Goal: Entertainment & Leisure: Consume media (video, audio)

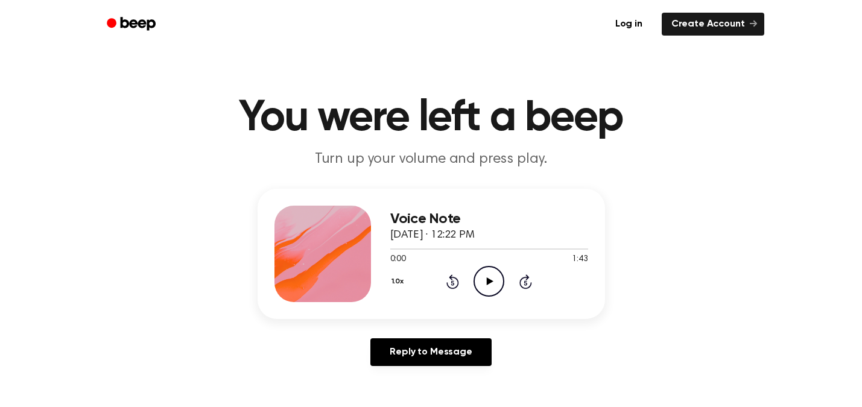
click at [489, 278] on icon "Play Audio" at bounding box center [489, 281] width 31 height 31
click at [488, 281] on icon at bounding box center [488, 282] width 5 height 8
click at [488, 281] on icon at bounding box center [490, 282] width 7 height 8
click at [488, 281] on icon "Pause Audio" at bounding box center [489, 281] width 31 height 31
click at [453, 284] on icon "Rewind 5 seconds" at bounding box center [452, 282] width 13 height 16
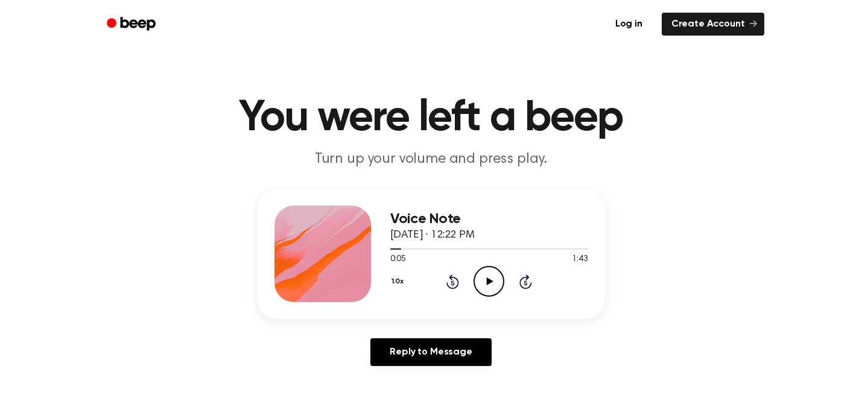
click at [489, 279] on icon at bounding box center [490, 282] width 7 height 8
click at [489, 278] on icon "Pause Audio" at bounding box center [489, 281] width 31 height 31
click at [489, 278] on icon "Play Audio" at bounding box center [489, 281] width 31 height 31
click at [489, 278] on icon "Pause Audio" at bounding box center [489, 281] width 31 height 31
click at [459, 278] on div "1.0x Rewind 5 seconds Play Audio Skip 5 seconds" at bounding box center [489, 281] width 198 height 31
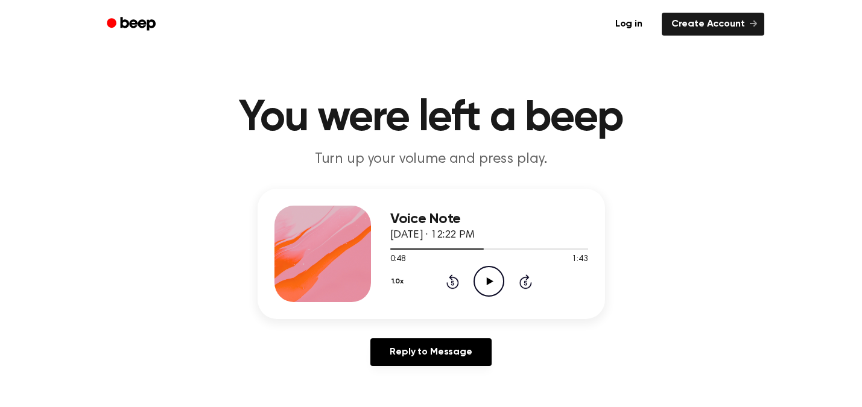
click at [451, 282] on icon at bounding box center [452, 283] width 3 height 5
click at [488, 280] on icon at bounding box center [490, 282] width 7 height 8
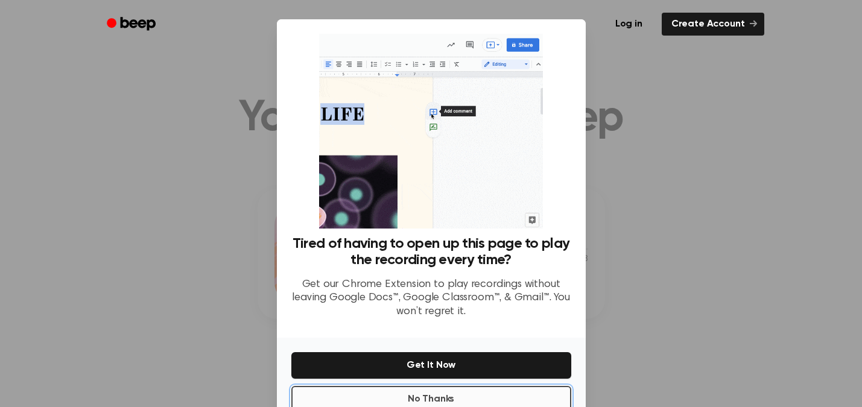
click at [446, 396] on button "No Thanks" at bounding box center [431, 399] width 280 height 27
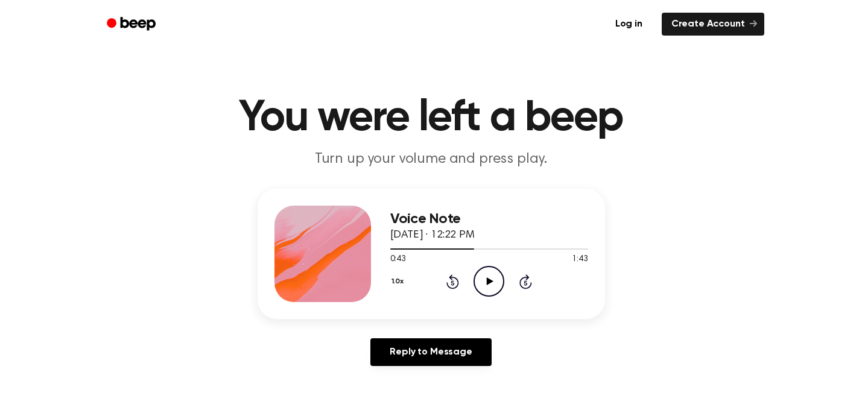
click at [487, 279] on icon at bounding box center [490, 282] width 7 height 8
click at [489, 280] on icon "Pause Audio" at bounding box center [489, 281] width 31 height 31
click at [454, 279] on icon "Rewind 5 seconds" at bounding box center [452, 282] width 13 height 16
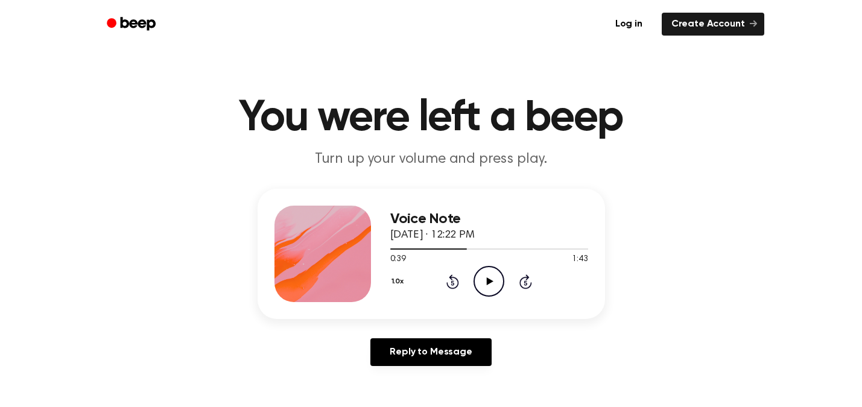
click at [489, 279] on icon at bounding box center [490, 282] width 7 height 8
click at [489, 279] on icon "Pause Audio" at bounding box center [489, 281] width 31 height 31
click at [489, 279] on icon at bounding box center [490, 282] width 7 height 8
click at [489, 279] on icon "Pause Audio" at bounding box center [489, 281] width 31 height 31
click at [452, 282] on icon "Rewind 5 seconds" at bounding box center [452, 282] width 13 height 16
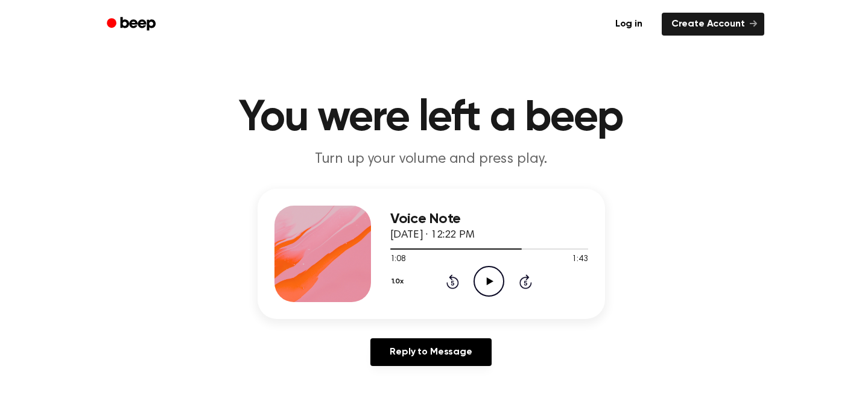
click at [452, 282] on icon "Rewind 5 seconds" at bounding box center [452, 282] width 13 height 16
click at [489, 279] on icon "Play Audio" at bounding box center [489, 281] width 31 height 31
click at [451, 281] on icon "Rewind 5 seconds" at bounding box center [452, 282] width 13 height 16
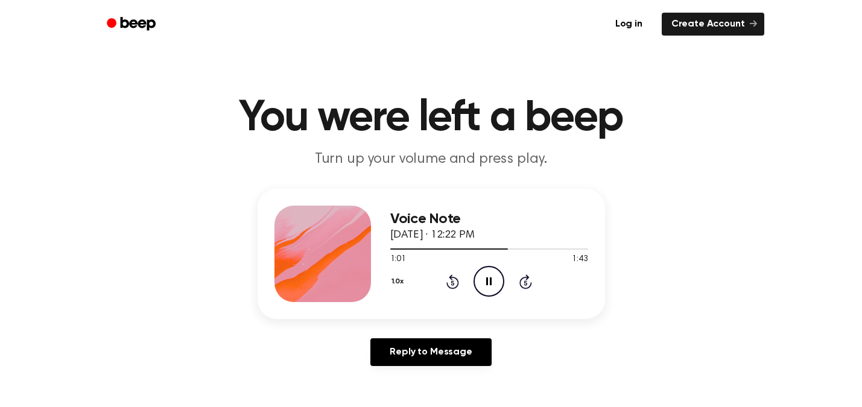
click at [489, 281] on icon "Pause Audio" at bounding box center [489, 281] width 31 height 31
click at [490, 280] on icon at bounding box center [490, 282] width 7 height 8
click at [490, 280] on icon at bounding box center [488, 282] width 5 height 8
click at [490, 280] on icon at bounding box center [490, 282] width 7 height 8
click at [488, 278] on icon "Pause Audio" at bounding box center [489, 281] width 31 height 31
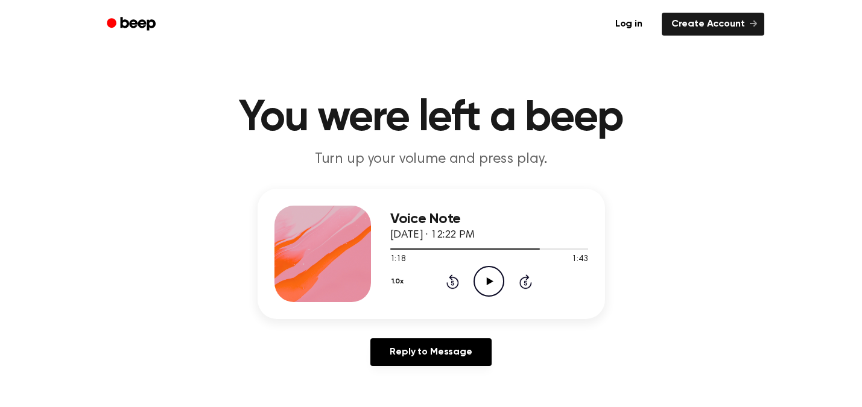
click at [488, 278] on icon "Play Audio" at bounding box center [489, 281] width 31 height 31
click at [488, 278] on icon "Pause Audio" at bounding box center [489, 281] width 31 height 31
click at [489, 278] on icon "Play Audio" at bounding box center [489, 281] width 31 height 31
click at [489, 278] on icon "Pause Audio" at bounding box center [489, 281] width 31 height 31
click at [450, 281] on icon "Rewind 5 seconds" at bounding box center [452, 282] width 13 height 16
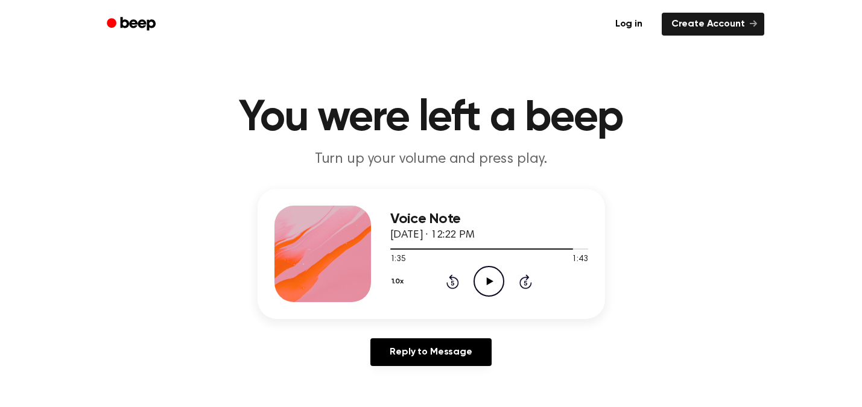
click at [450, 281] on icon "Rewind 5 seconds" at bounding box center [452, 282] width 13 height 16
click at [486, 277] on icon "Play Audio" at bounding box center [489, 281] width 31 height 31
click at [488, 279] on icon at bounding box center [488, 282] width 5 height 8
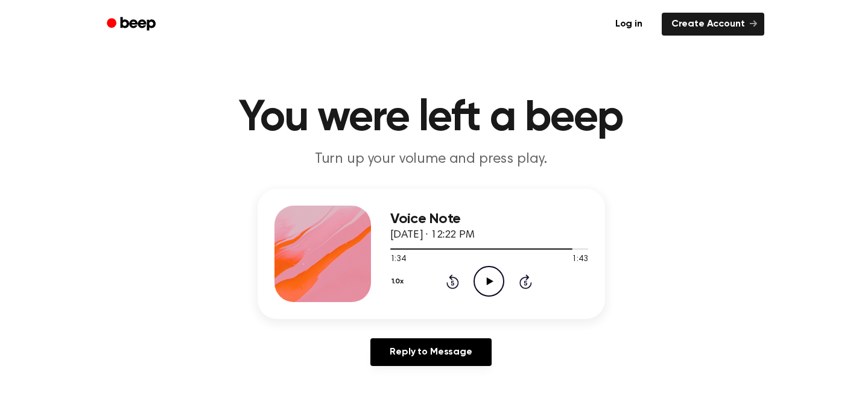
click at [450, 279] on icon "Rewind 5 seconds" at bounding box center [452, 282] width 13 height 16
click at [521, 280] on icon at bounding box center [526, 282] width 13 height 14
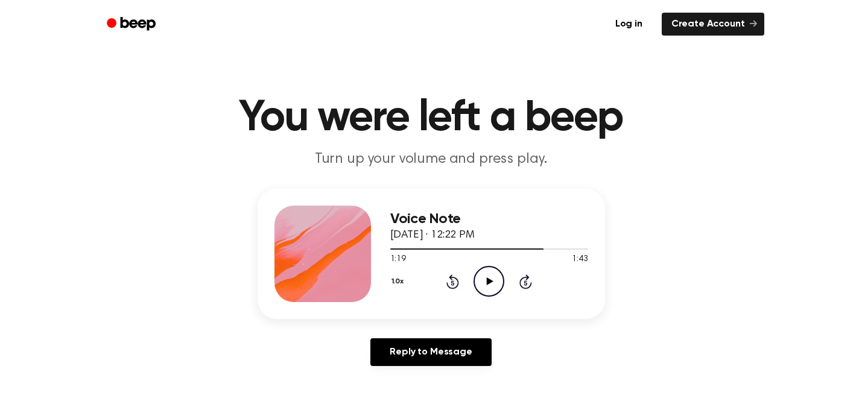
click at [489, 279] on icon at bounding box center [490, 282] width 7 height 8
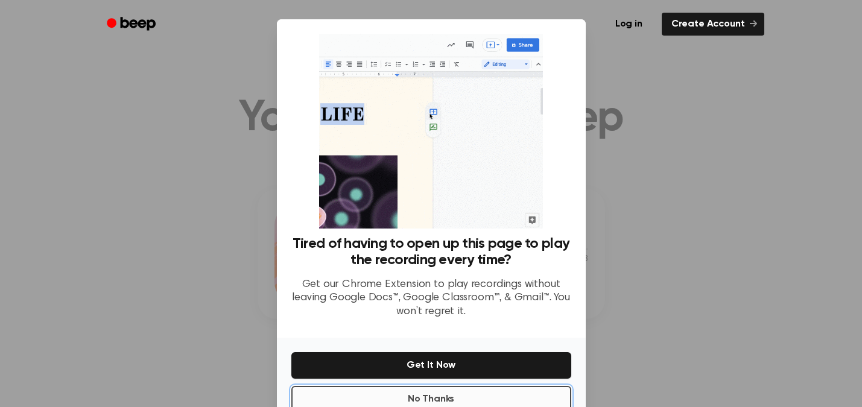
click at [403, 396] on button "No Thanks" at bounding box center [431, 399] width 280 height 27
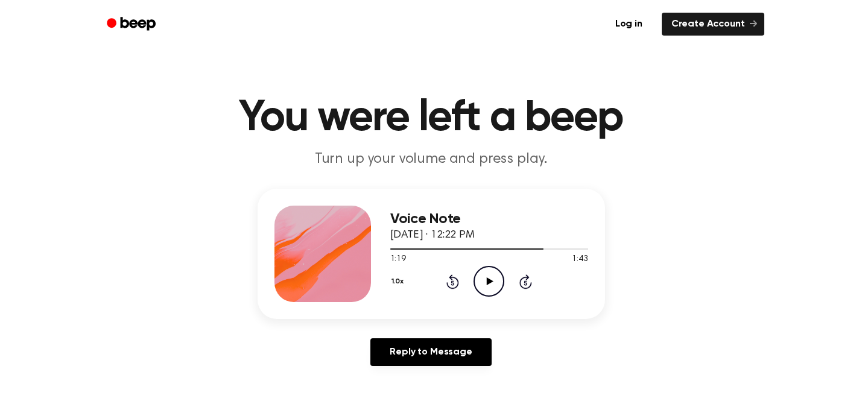
click at [488, 276] on icon "Play Audio" at bounding box center [489, 281] width 31 height 31
click at [488, 276] on icon "Pause Audio" at bounding box center [489, 281] width 31 height 31
drag, startPoint x: 570, startPoint y: 247, endPoint x: 392, endPoint y: 249, distance: 177.4
click at [392, 249] on div at bounding box center [481, 249] width 182 height 1
click at [487, 276] on icon "Play Audio" at bounding box center [489, 281] width 31 height 31
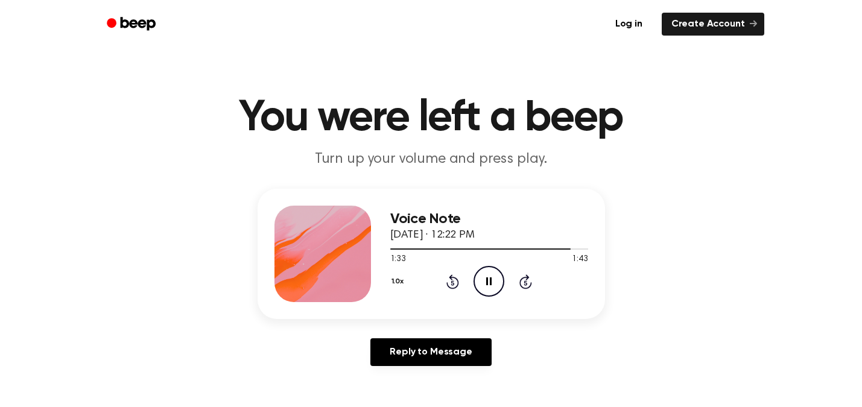
click at [489, 281] on icon "Pause Audio" at bounding box center [489, 281] width 31 height 31
